Goal: Ask a question: Seek information or help from site administrators or community

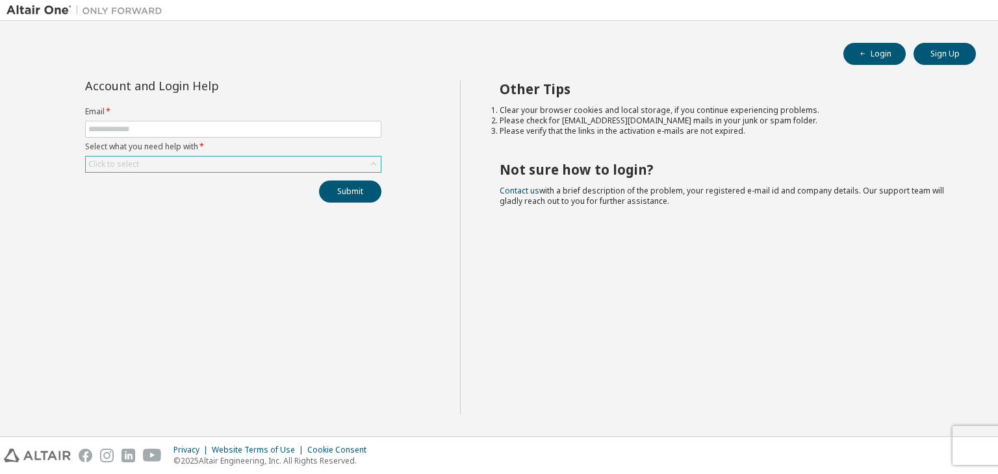
click at [270, 160] on div "Click to select" at bounding box center [233, 165] width 295 height 16
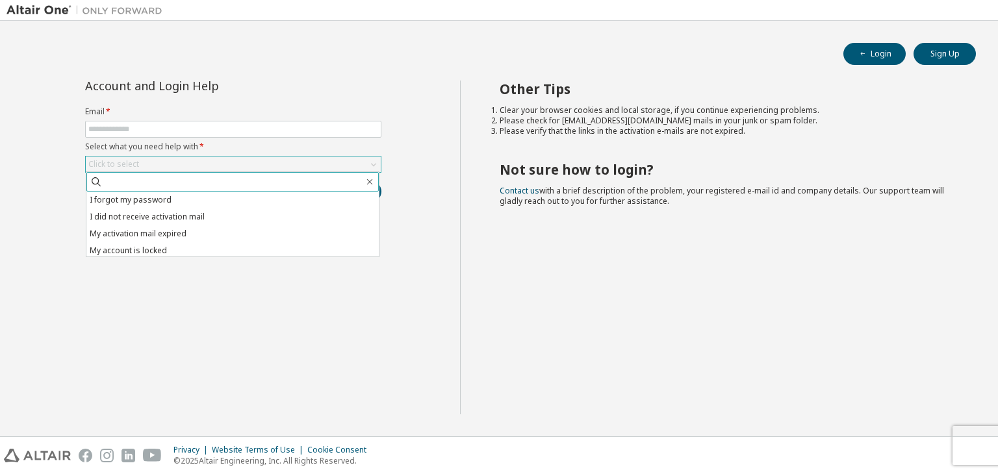
click at [255, 173] on span at bounding box center [232, 181] width 292 height 19
click at [210, 268] on div "Account and Login Help Email * Select what you need help with * Click to select…" at bounding box center [232, 248] width 453 height 334
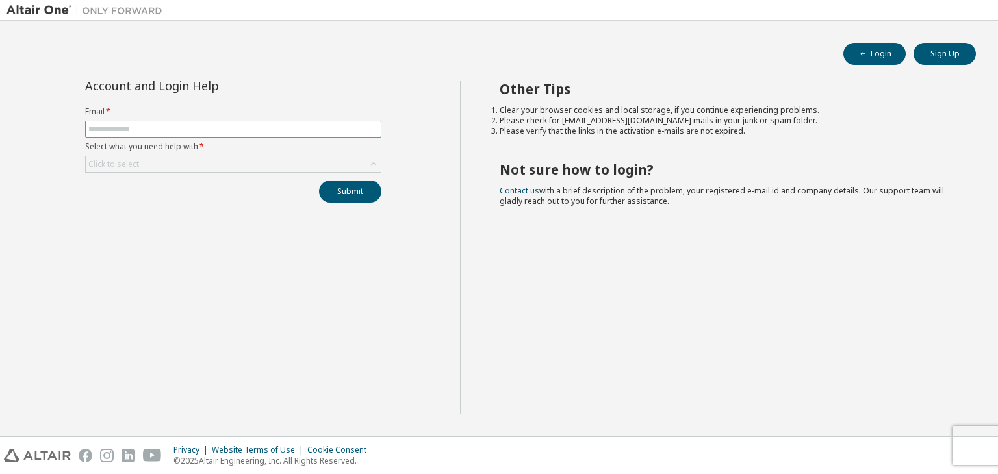
click at [259, 126] on input "text" at bounding box center [233, 129] width 290 height 10
click at [196, 161] on div "Click to select" at bounding box center [233, 165] width 295 height 16
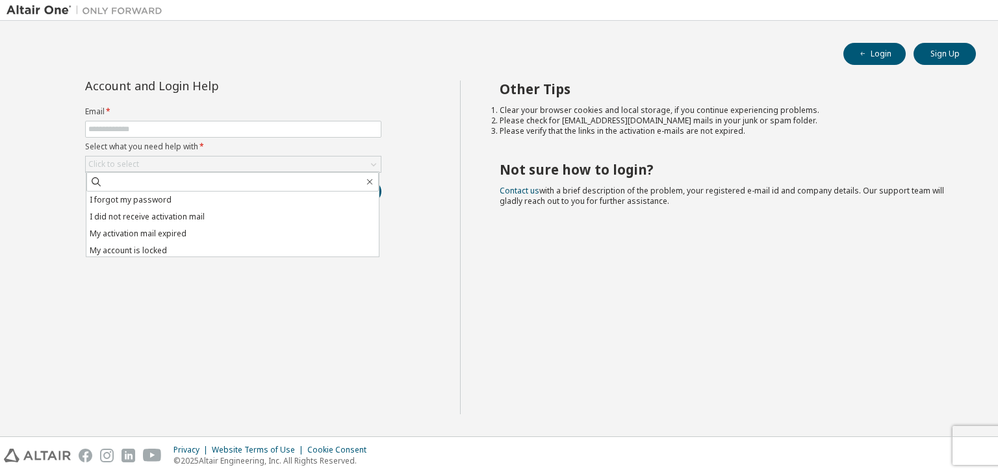
click at [68, 219] on div "Account and Login Help Email * Select what you need help with * Click to select…" at bounding box center [232, 248] width 453 height 334
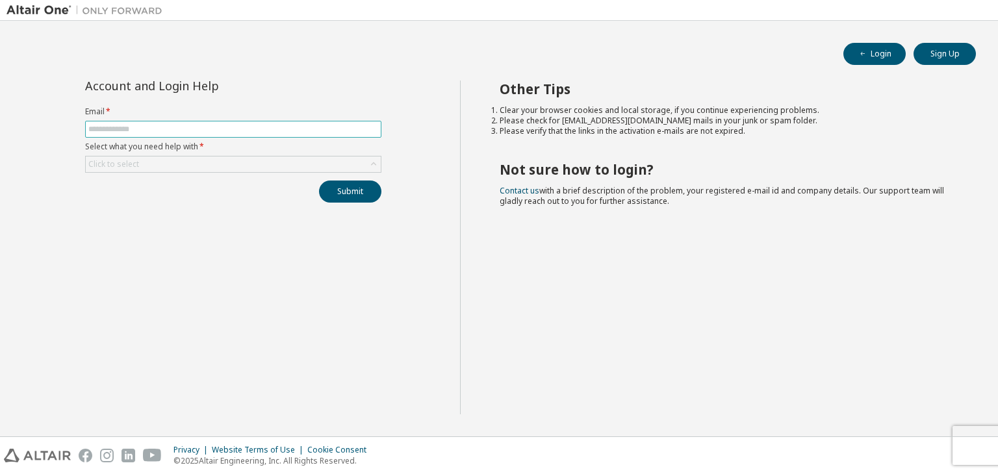
click at [173, 125] on input "text" at bounding box center [233, 129] width 290 height 10
